Goal: Information Seeking & Learning: Find specific fact

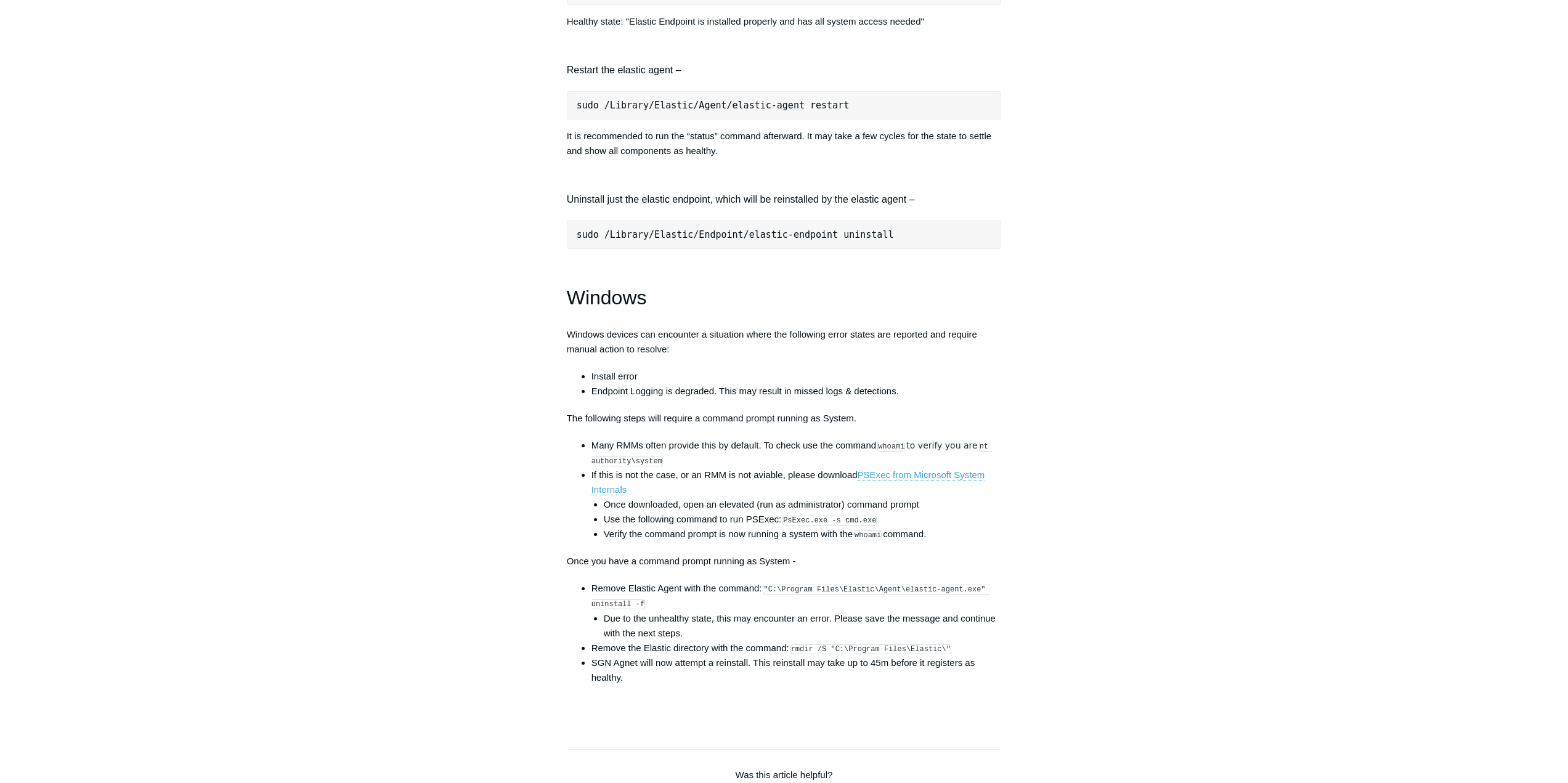
scroll to position [1556, 0]
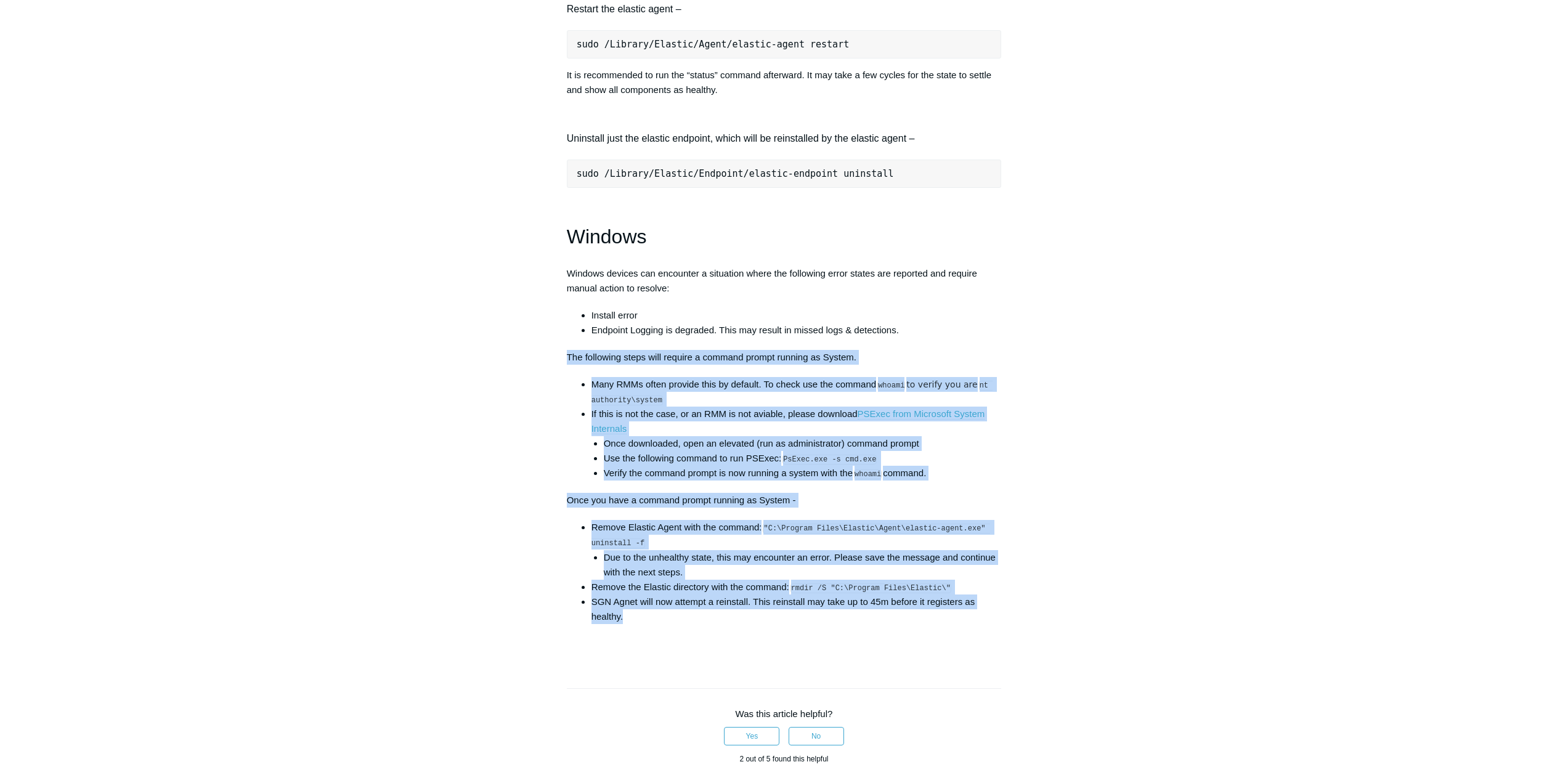
drag, startPoint x: 564, startPoint y: 365, endPoint x: 1008, endPoint y: 619, distance: 511.5
copy div "The following steps will require a command prompt running as System. Many RMMs …"
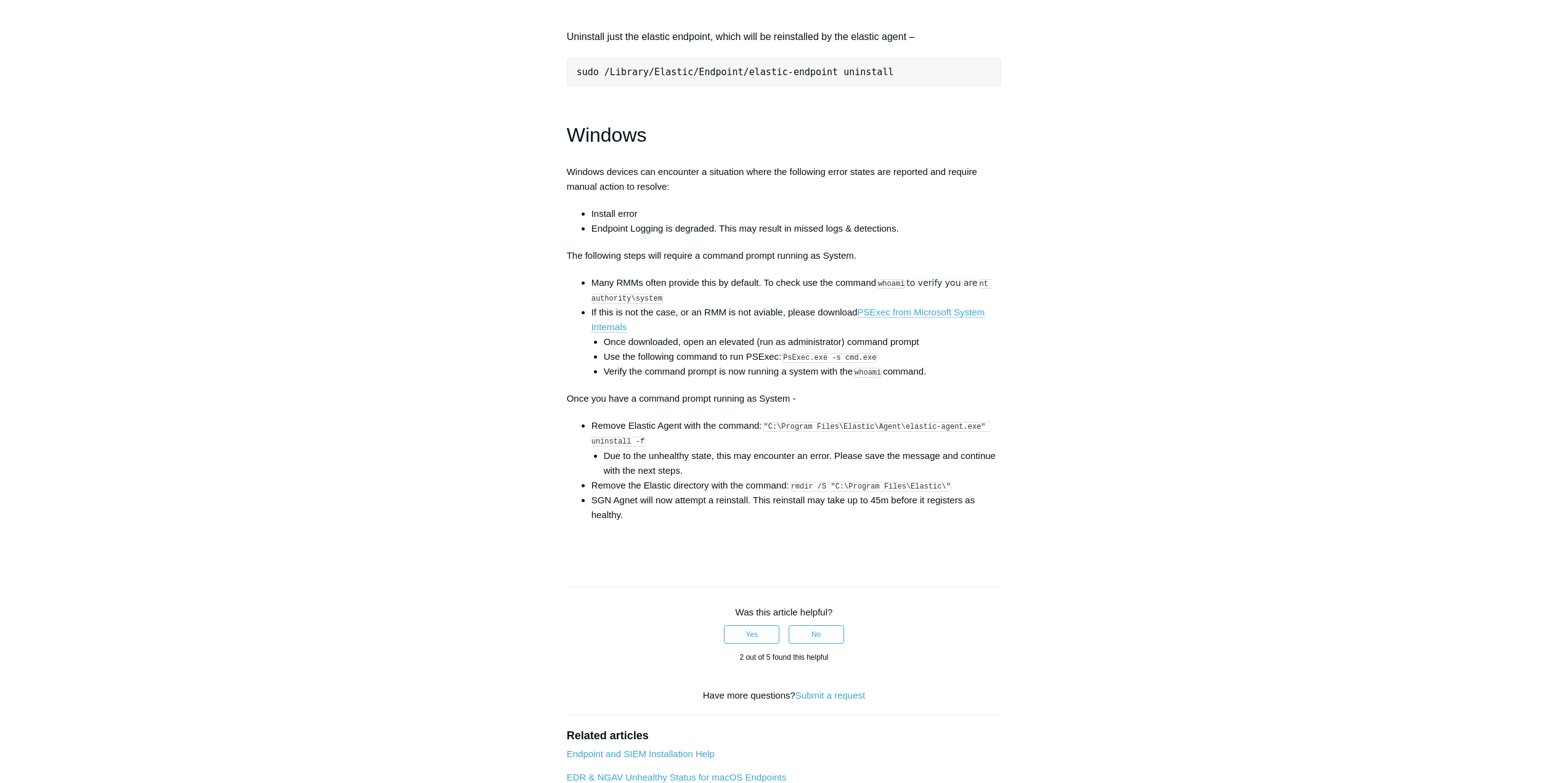
scroll to position [1680, 0]
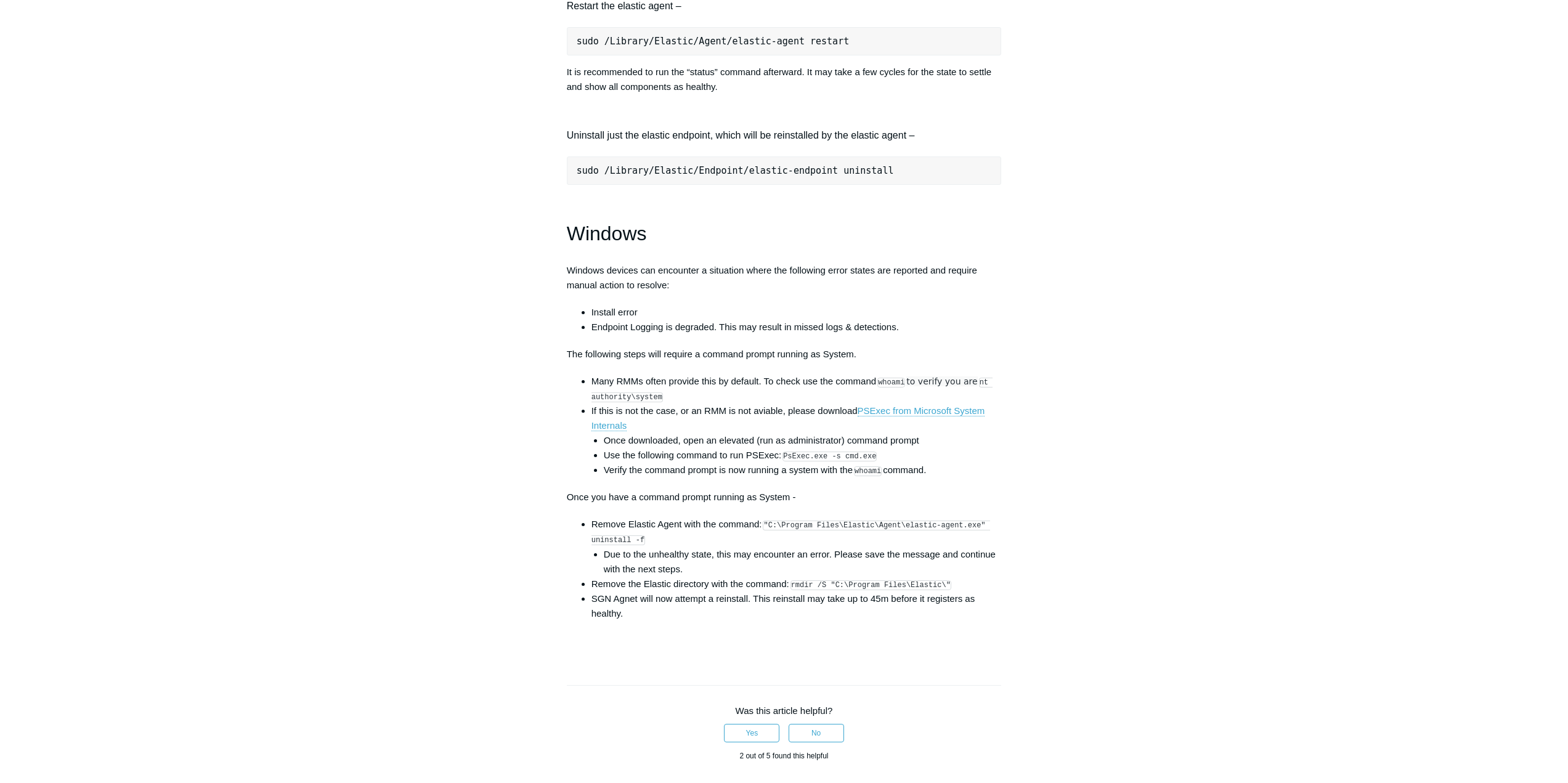
scroll to position [1601, 0]
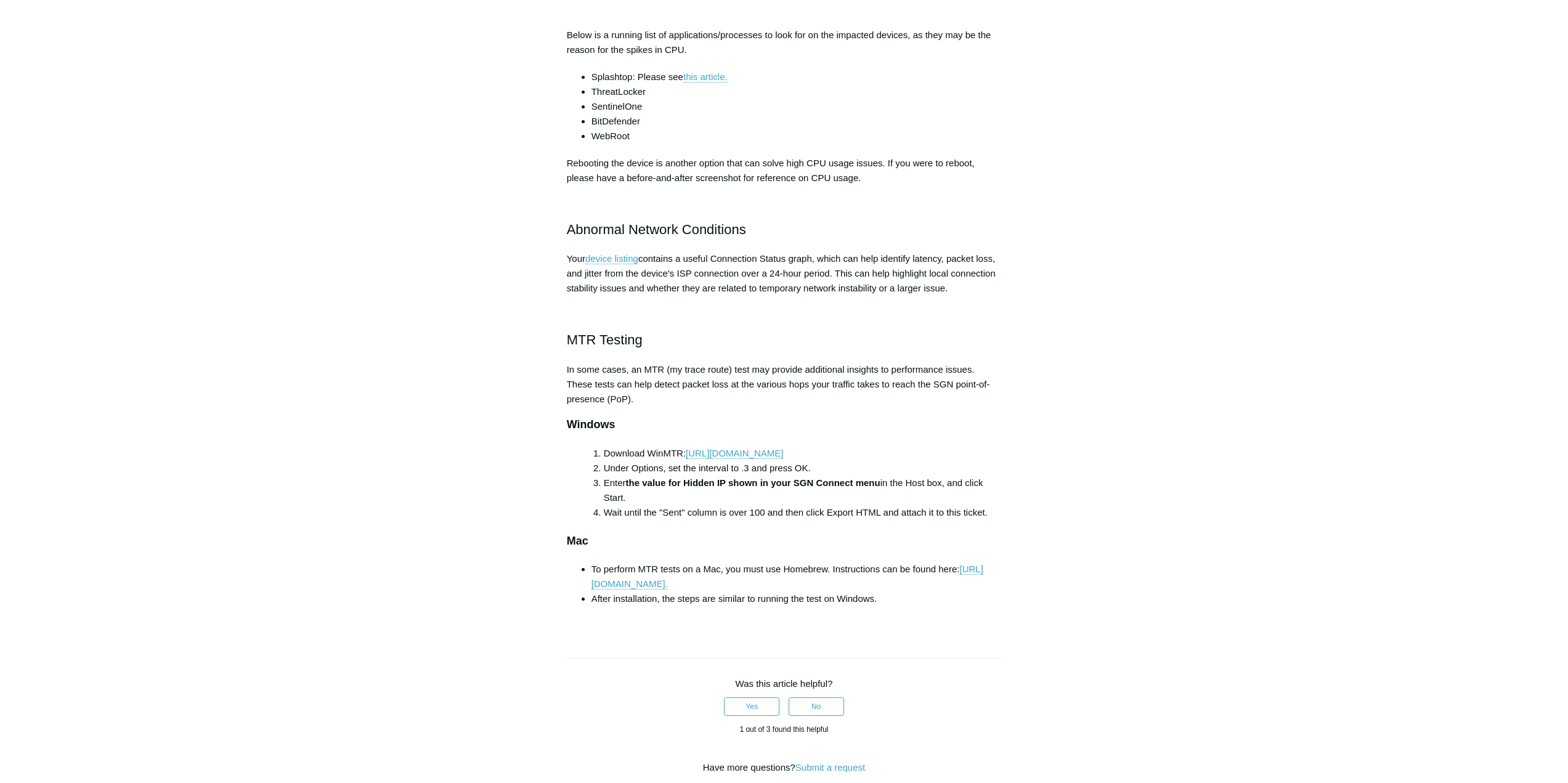
scroll to position [555, 0]
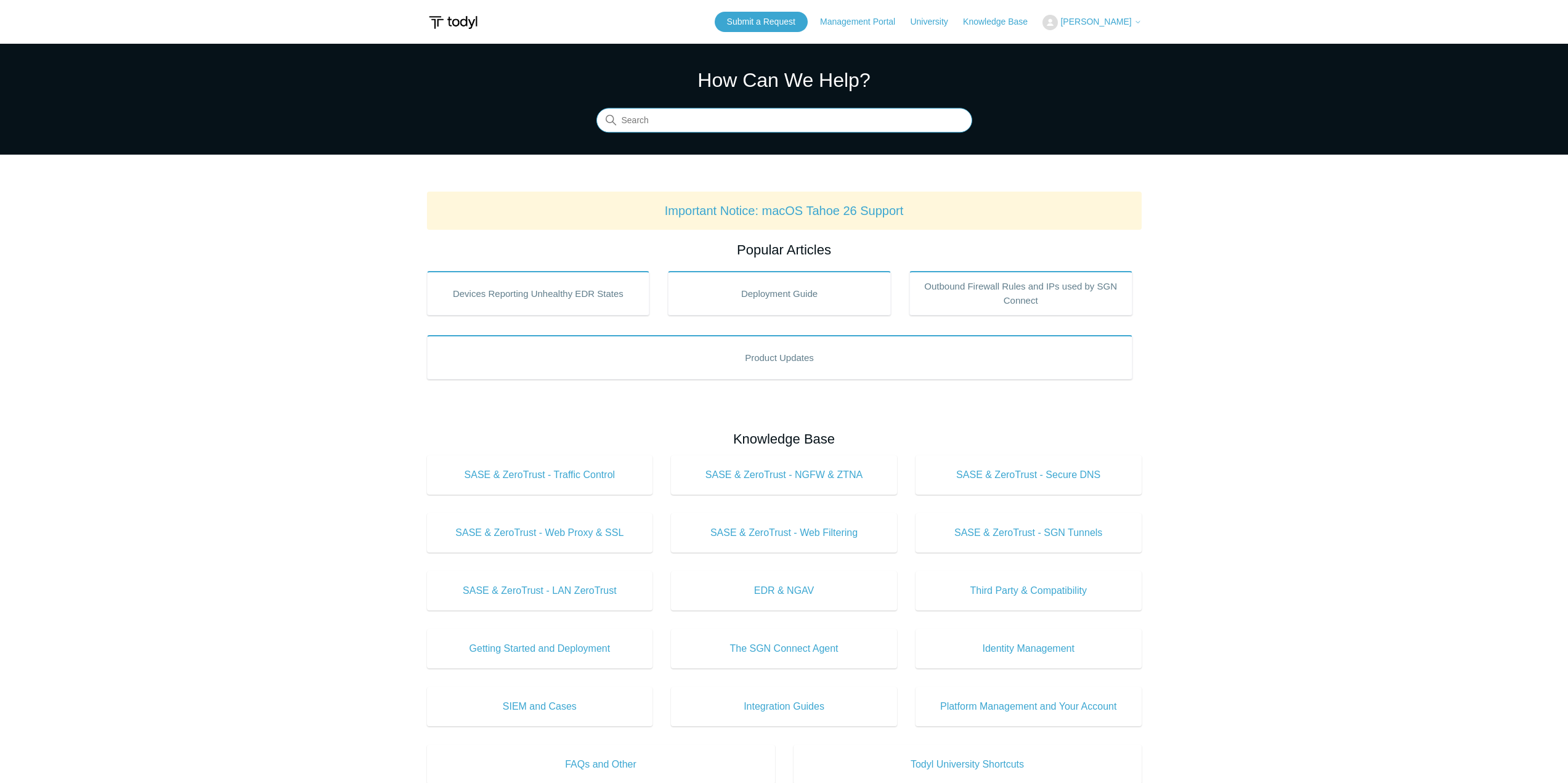
click at [706, 119] on input "Search" at bounding box center [784, 121] width 376 height 25
type input "voicemail"
